Goal: Information Seeking & Learning: Find specific fact

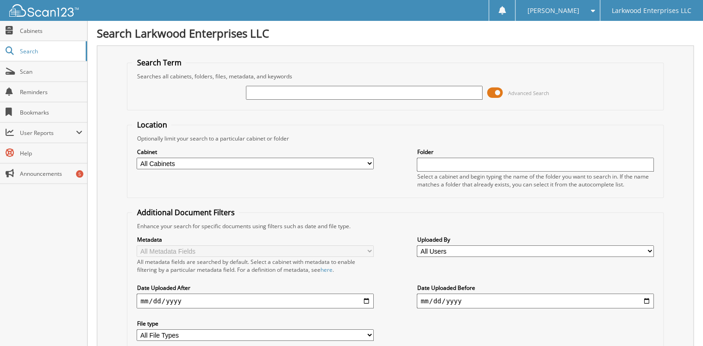
click at [298, 92] on input "text" at bounding box center [364, 93] width 237 height 14
type input "t3177a"
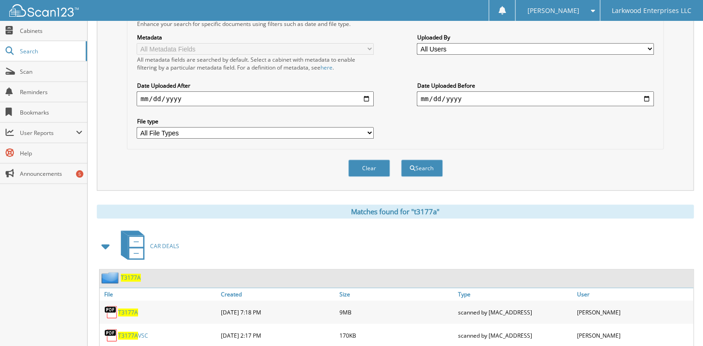
scroll to position [222, 0]
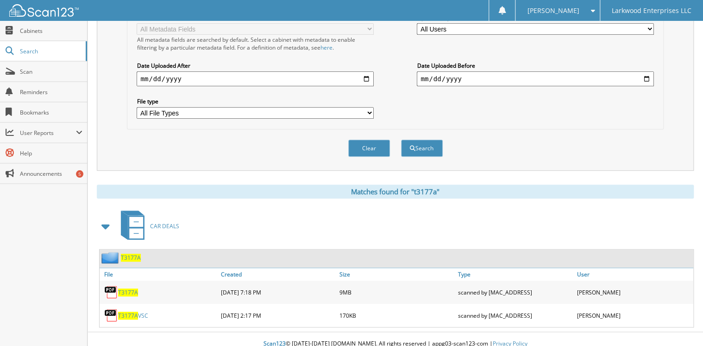
click at [133, 311] on span "T3177A" at bounding box center [128, 315] width 20 height 8
click at [125, 288] on span "T3177A" at bounding box center [128, 292] width 20 height 8
